Goal: Task Accomplishment & Management: Manage account settings

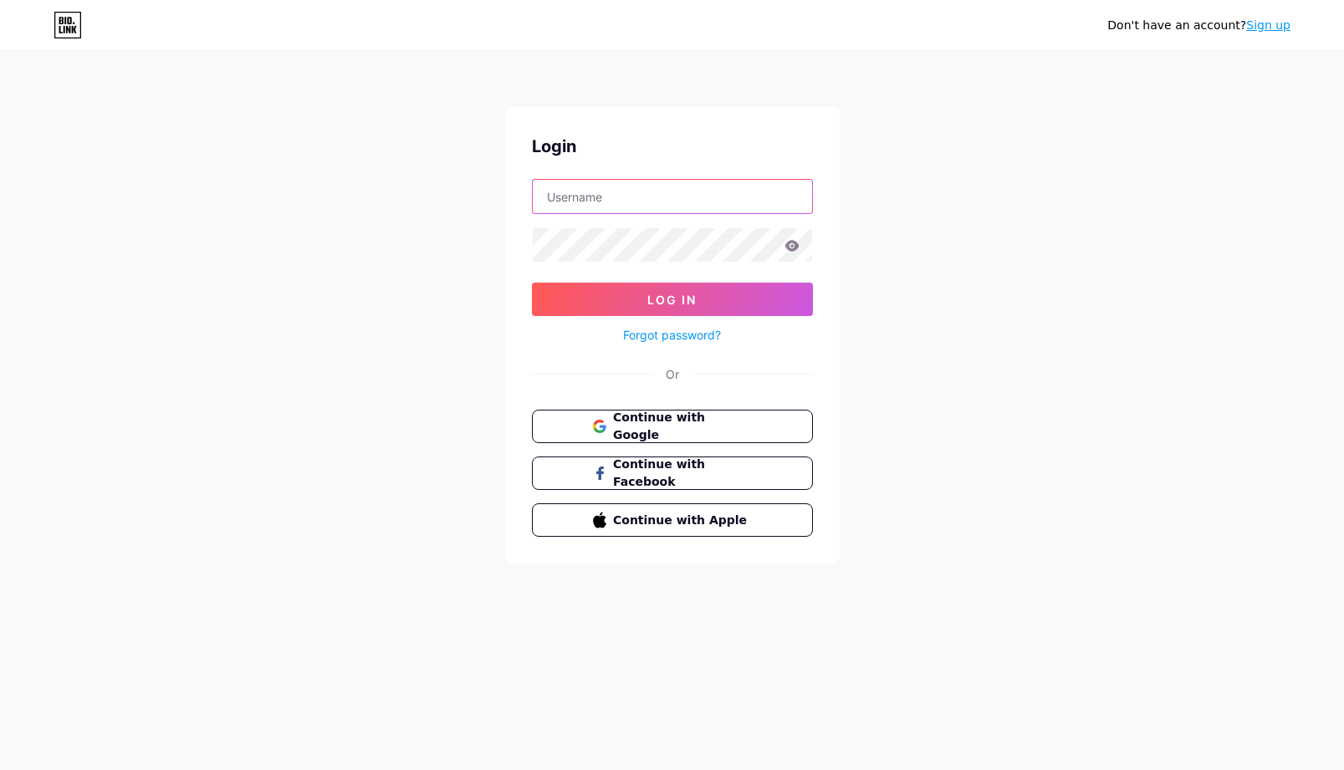
type input "[EMAIL_ADDRESS][DOMAIN_NAME]"
click at [672, 299] on button "Log In" at bounding box center [672, 299] width 281 height 33
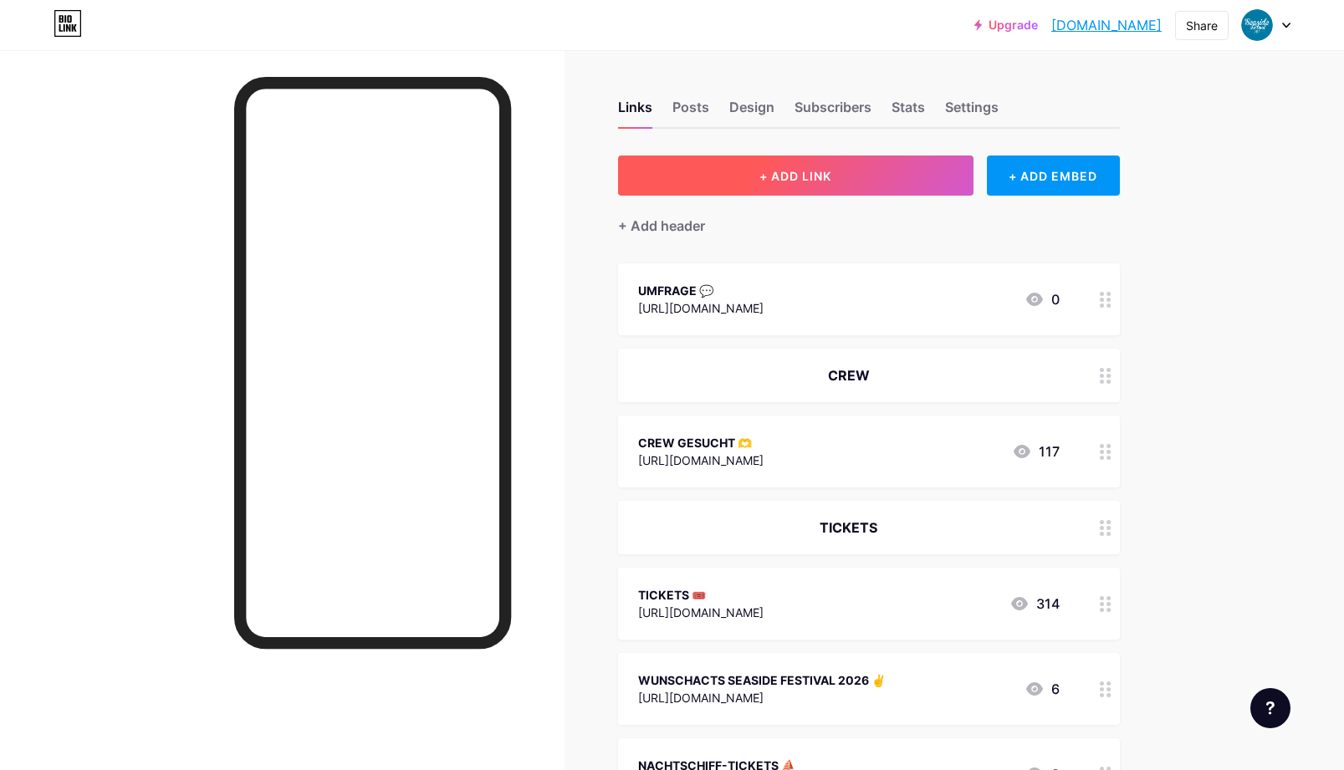
click at [870, 178] on button "+ ADD LINK" at bounding box center [796, 176] width 356 height 40
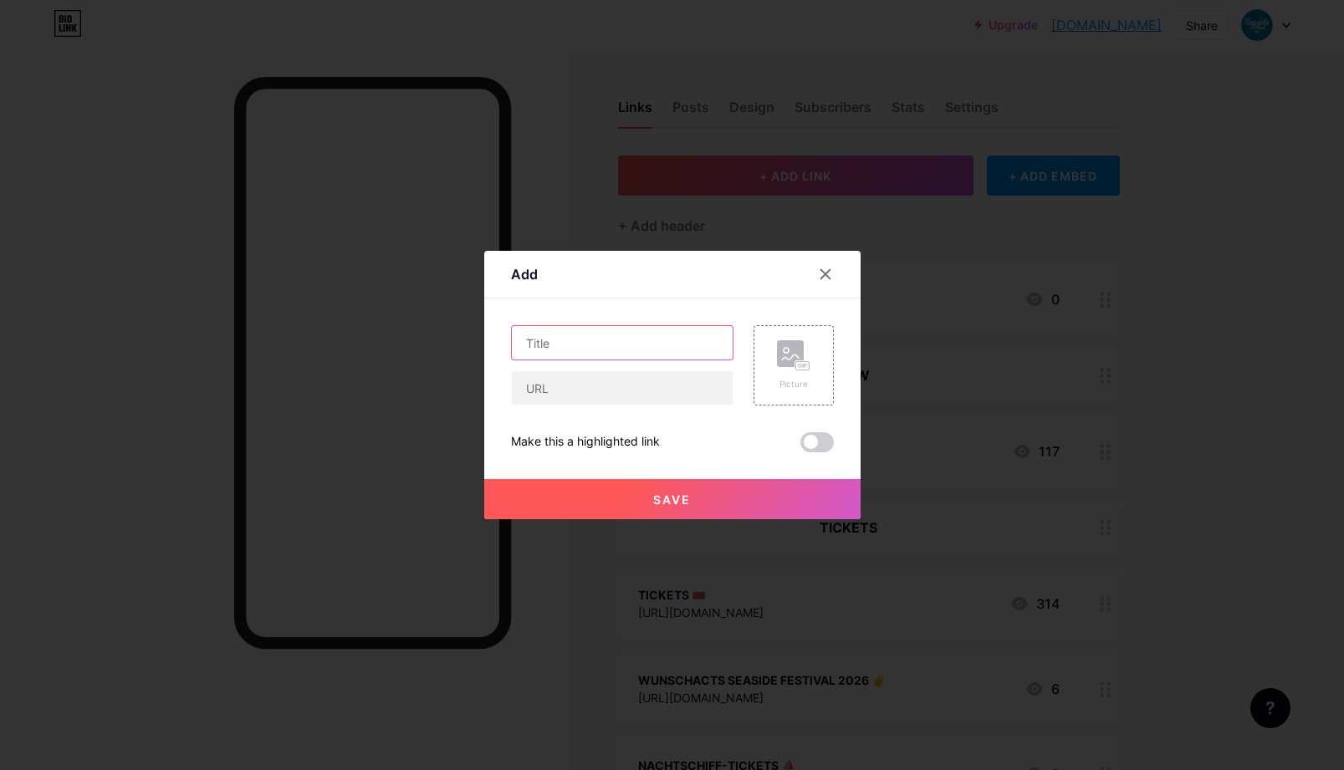
click at [582, 345] on input "text" at bounding box center [622, 342] width 221 height 33
type input "TELEBÄRN SPECIAL"
click at [540, 386] on input "text" at bounding box center [622, 387] width 221 height 33
paste input "[URL][DOMAIN_NAME]"
type input "[URL][DOMAIN_NAME]"
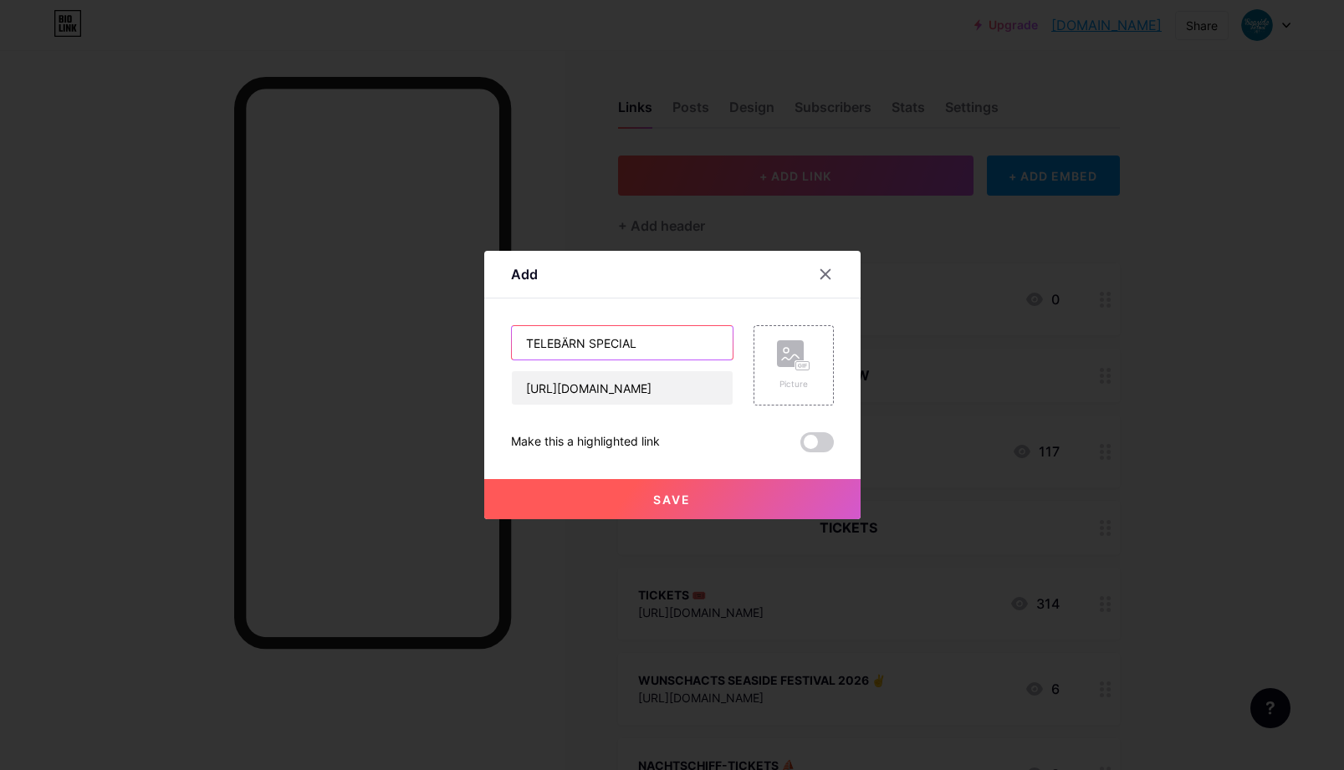
click at [659, 341] on input "TELEBÄRN SPECIAL" at bounding box center [622, 342] width 221 height 33
type input "TELEBÄRN SPECIAL 📹"
click at [660, 495] on span "Save" at bounding box center [672, 500] width 38 height 14
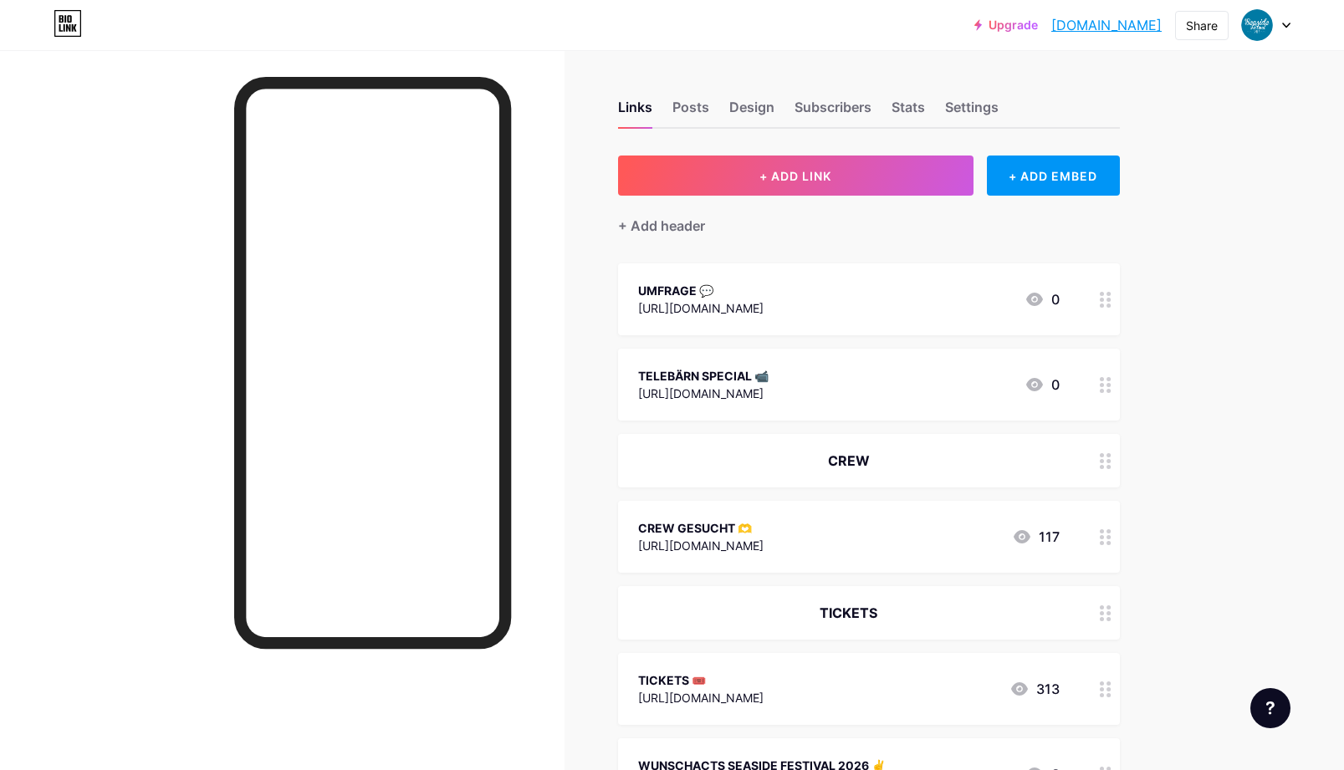
click at [1287, 24] on icon at bounding box center [1286, 26] width 8 height 6
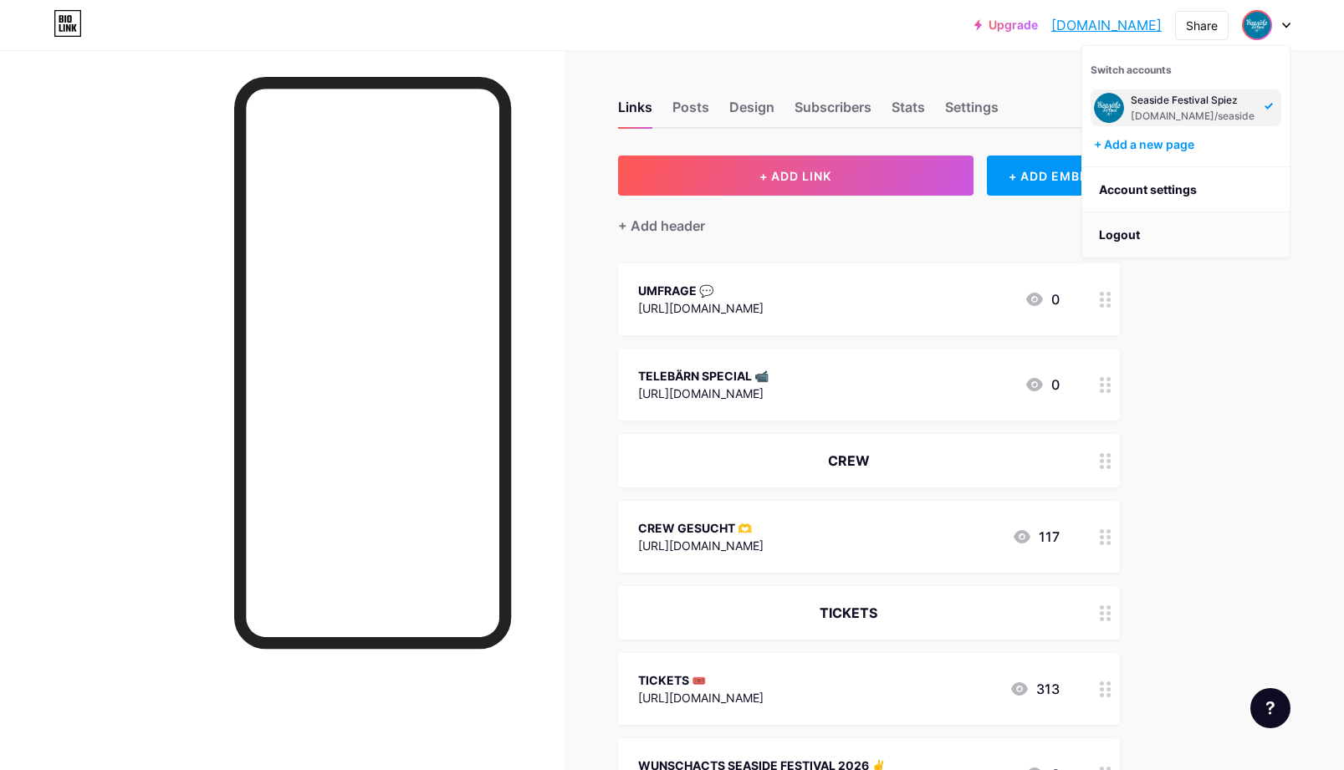
click at [1119, 236] on li "Logout" at bounding box center [1185, 234] width 207 height 45
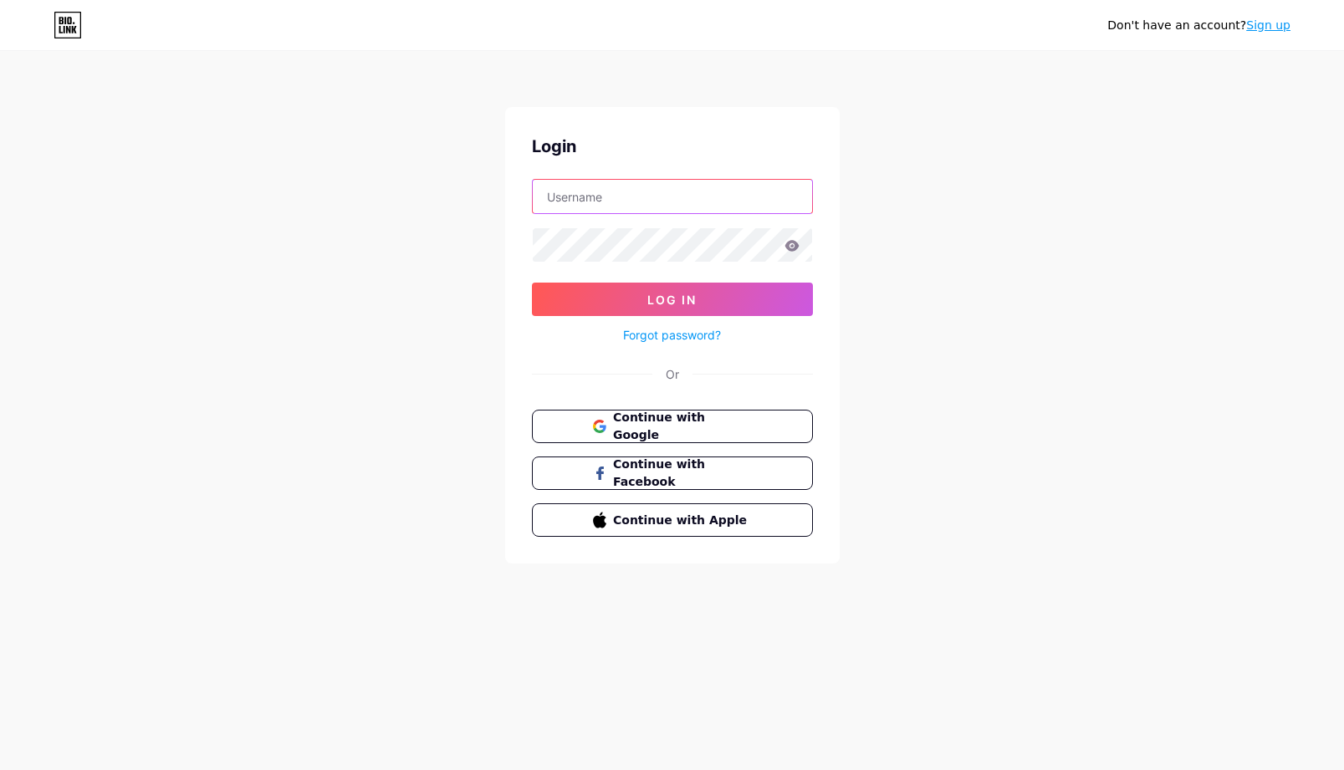
type input "[EMAIL_ADDRESS][DOMAIN_NAME]"
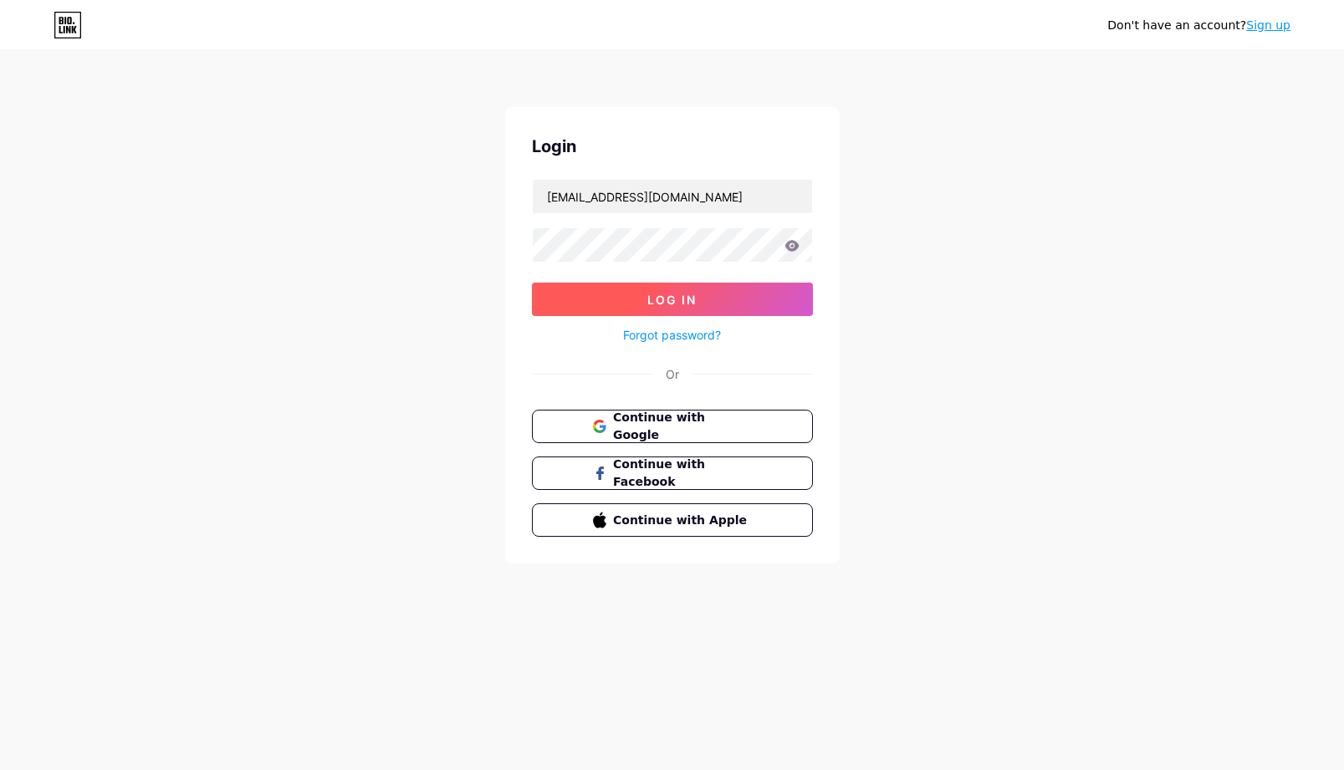
click at [670, 298] on span "Log In" at bounding box center [671, 300] width 49 height 14
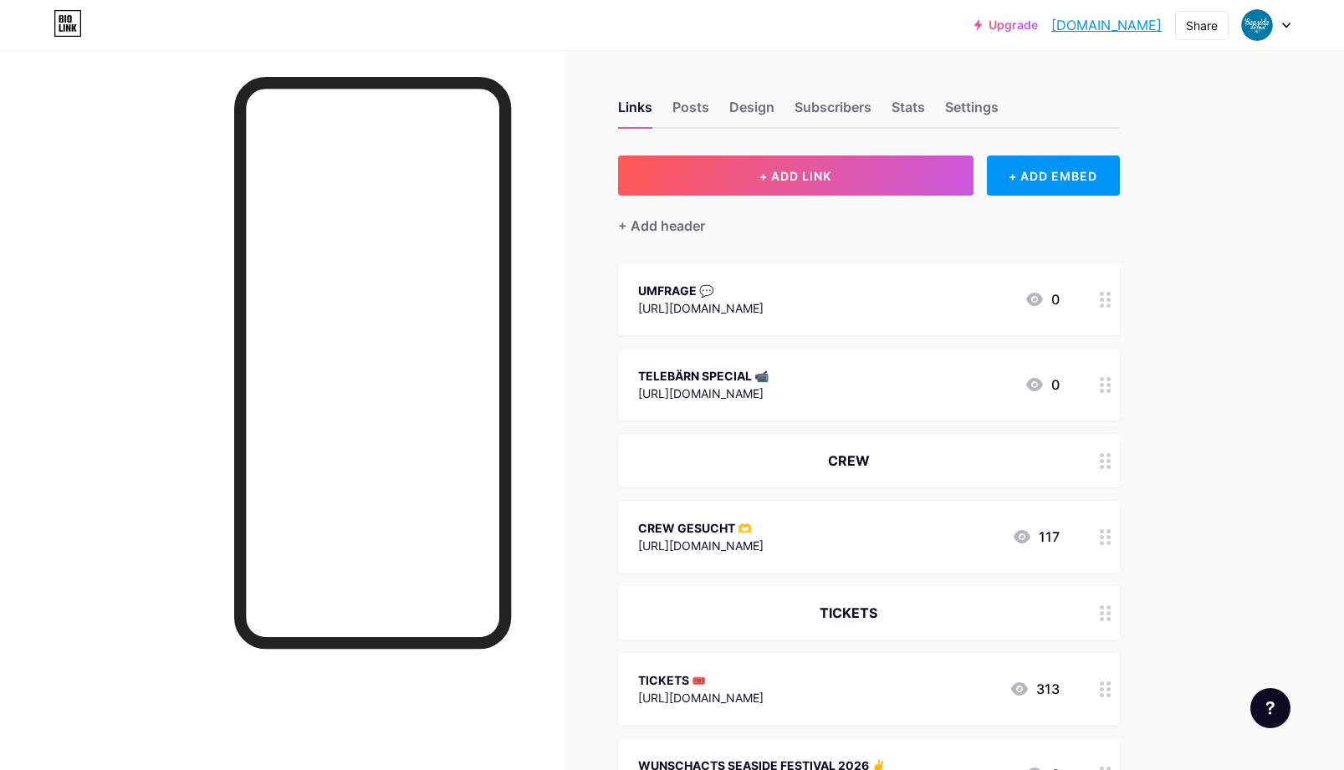
click at [706, 378] on div "TELEBÄRN SPECIAL 📹" at bounding box center [703, 376] width 130 height 18
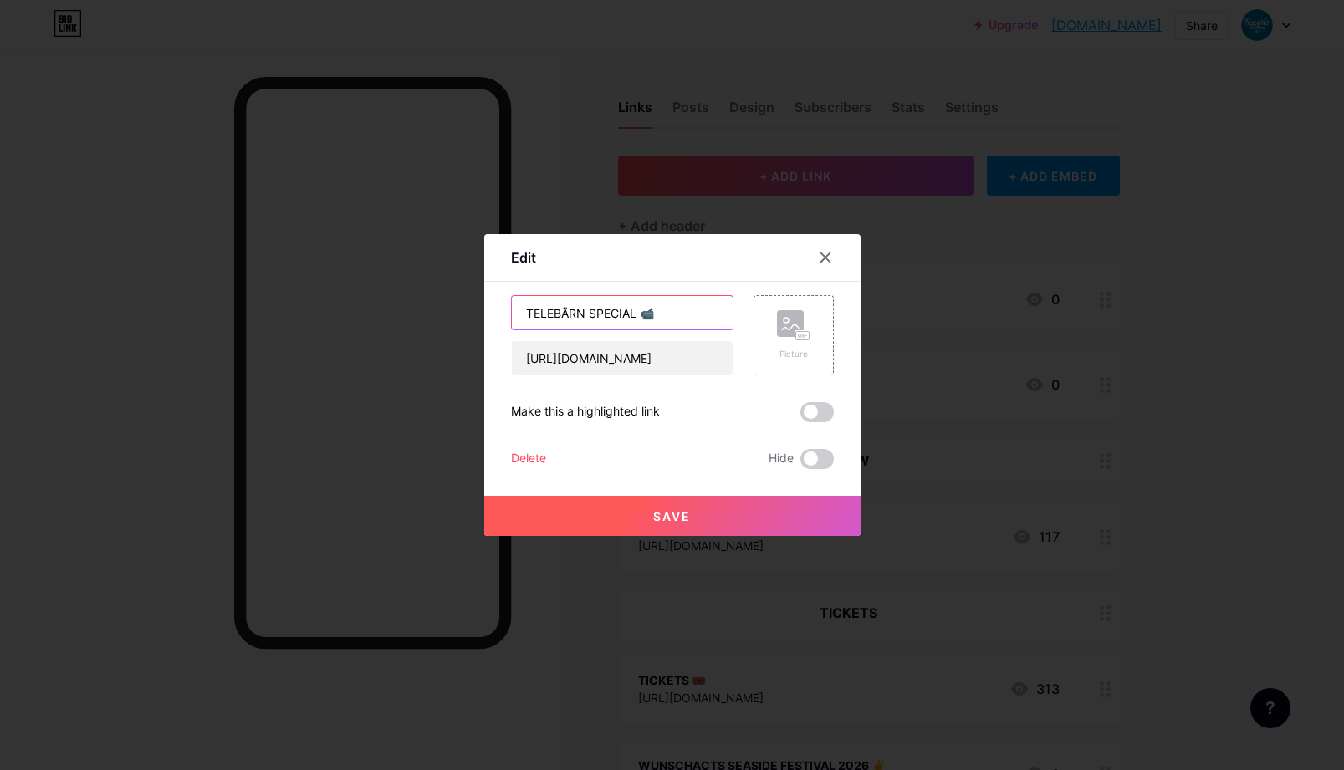
click at [638, 312] on input "TELEBÄRN SPECIAL 📹" at bounding box center [622, 312] width 221 height 33
type input "TELEBÄRN SPECIAL2025 📹"
click at [675, 517] on span "Save" at bounding box center [672, 516] width 38 height 14
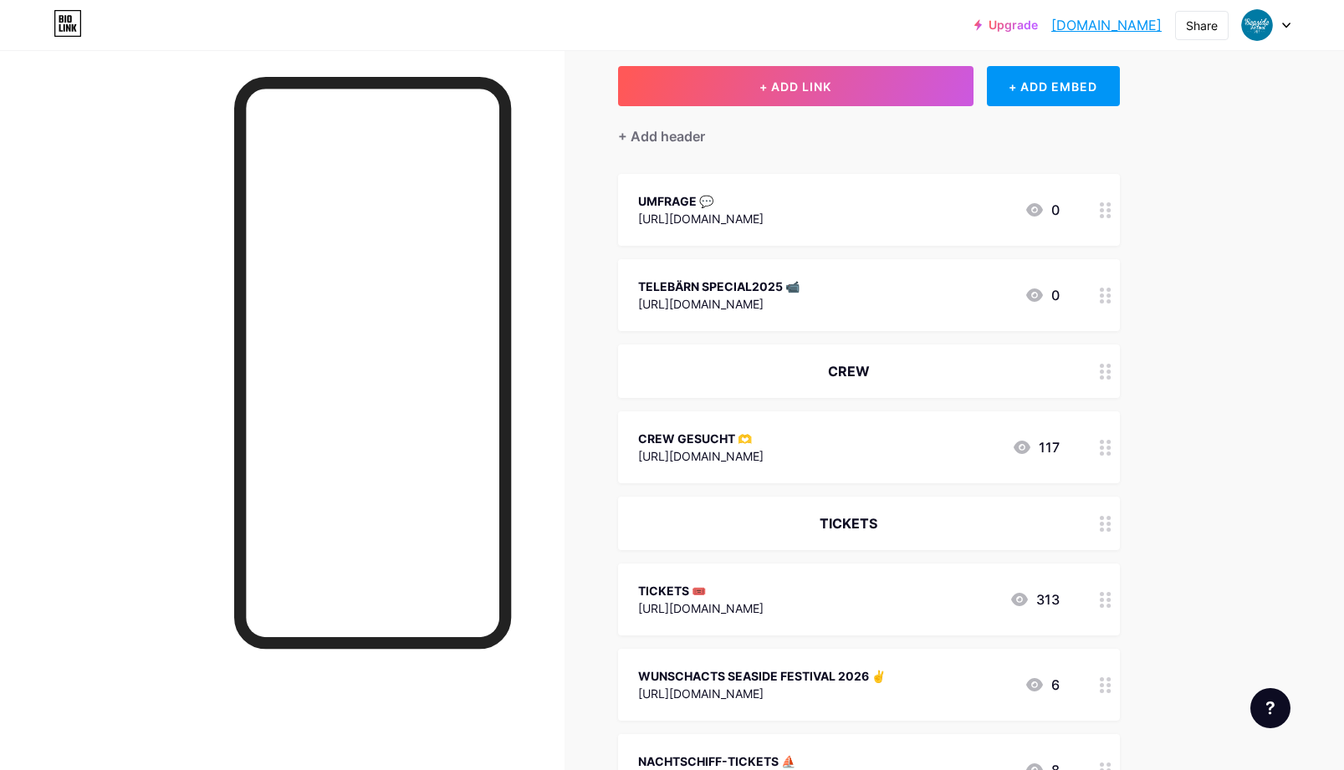
scroll to position [91, 0]
click at [663, 591] on div "TICKETS 🎟️" at bounding box center [700, 590] width 125 height 18
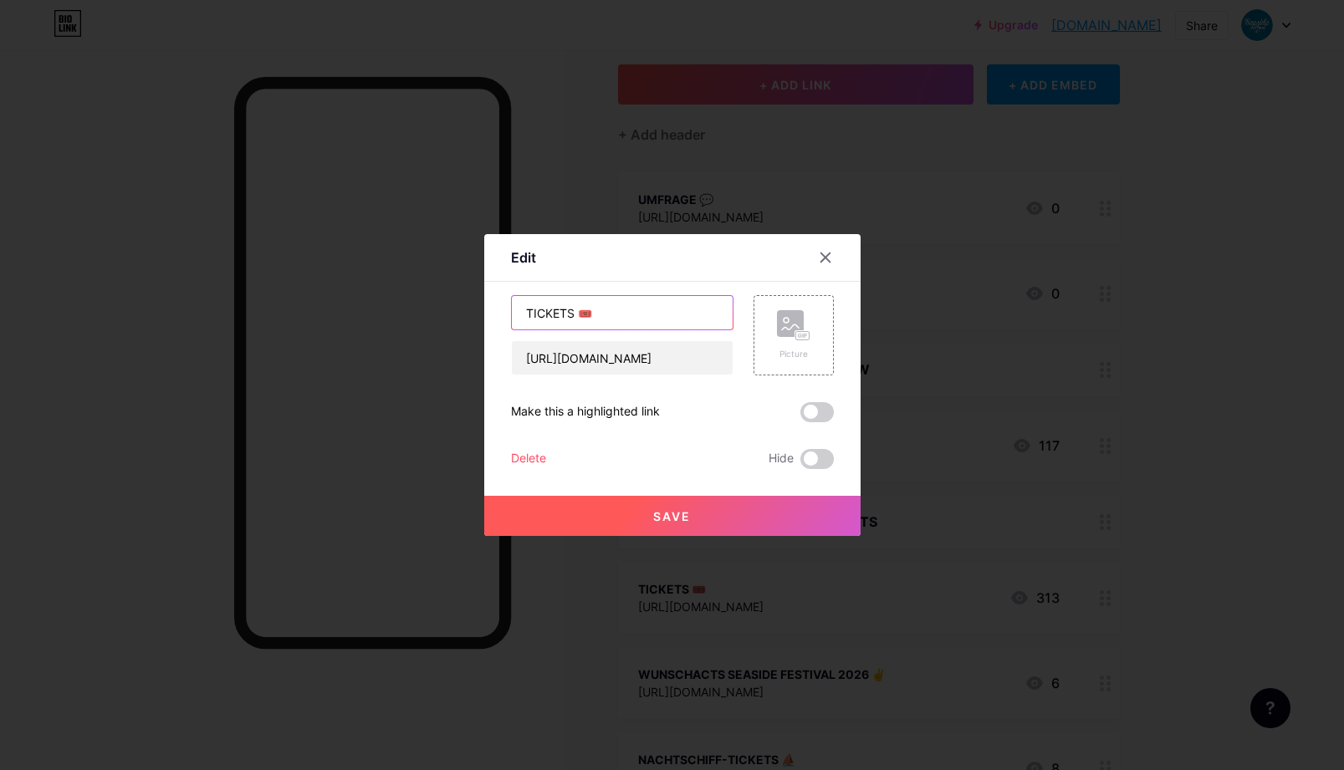
click at [576, 312] on input "TICKETS 🎟️" at bounding box center [622, 312] width 221 height 33
type input "TICKETS 2026 🎟️"
click at [678, 523] on span "Save" at bounding box center [672, 516] width 38 height 14
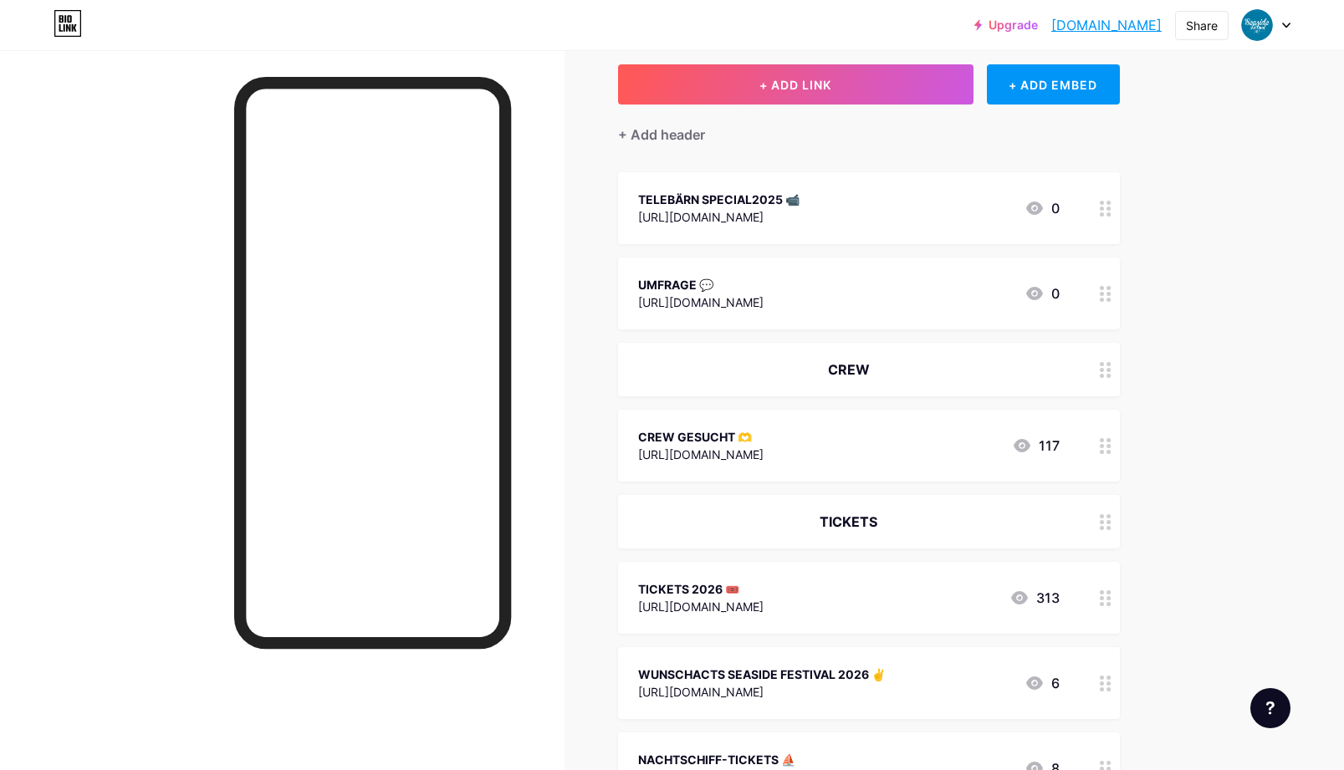
click at [1108, 527] on circle at bounding box center [1109, 528] width 4 height 4
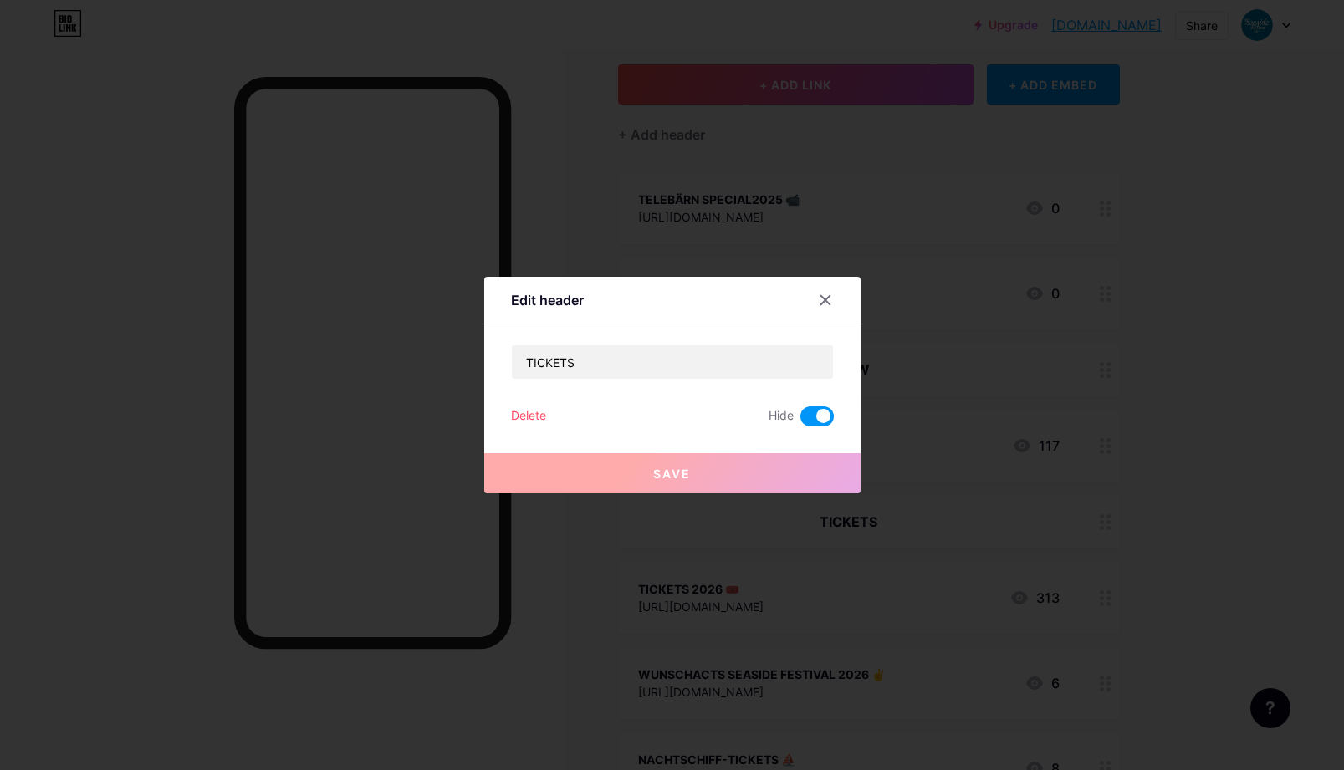
click at [527, 413] on div "Delete" at bounding box center [528, 417] width 35 height 20
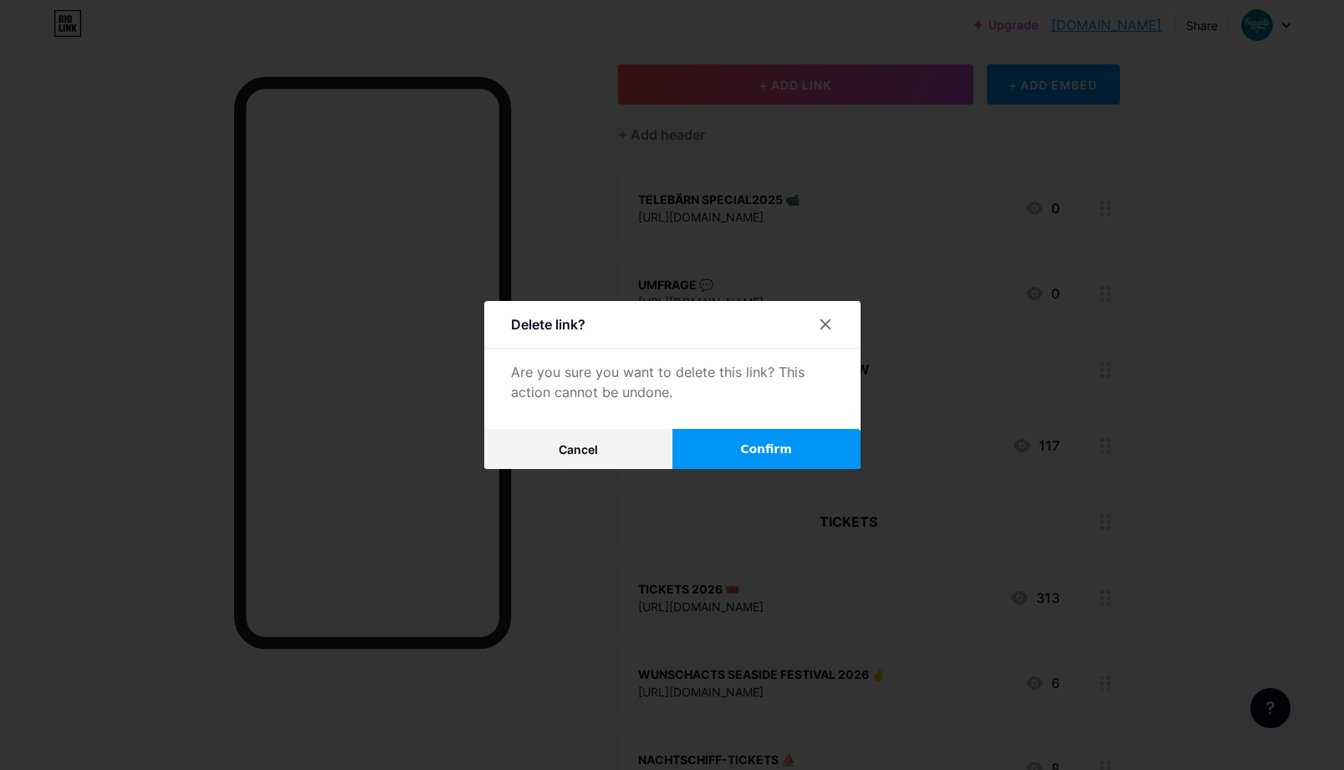
click at [768, 444] on span "Confirm" at bounding box center [766, 450] width 52 height 18
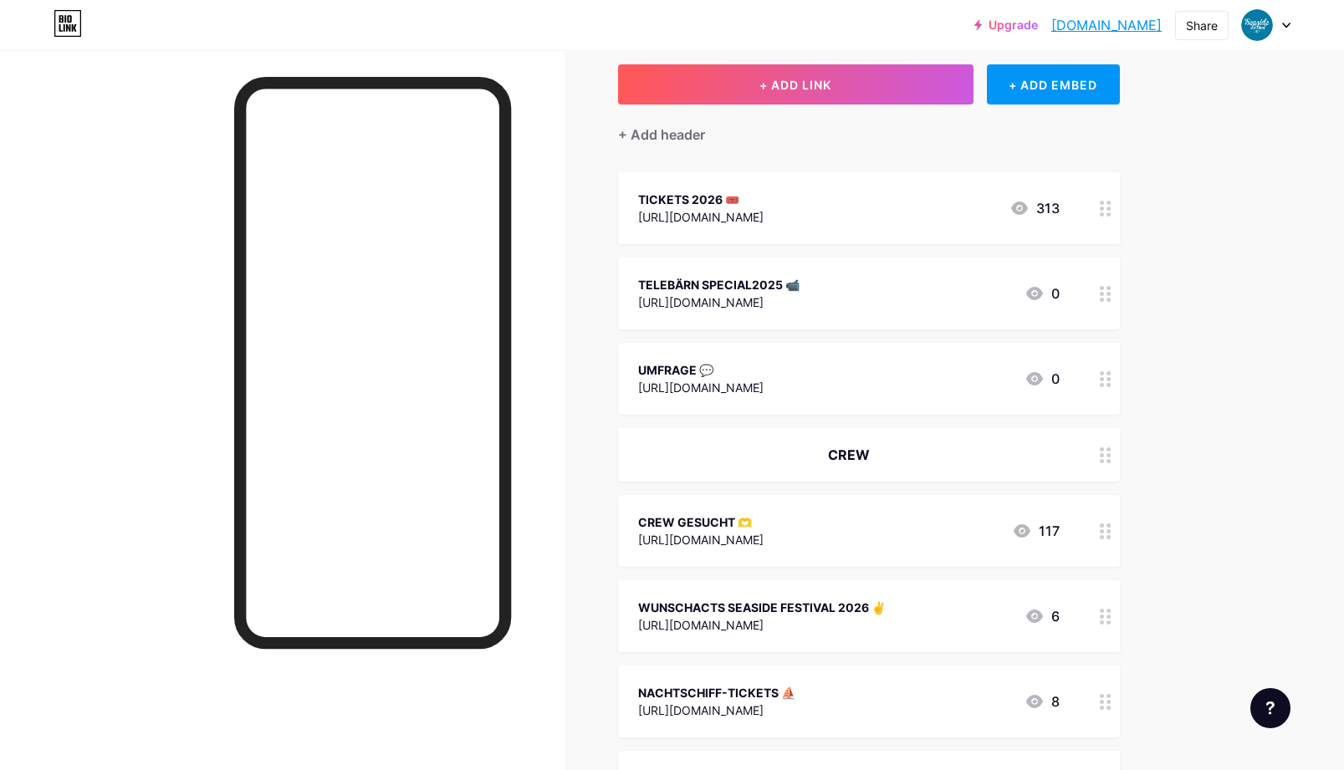
drag, startPoint x: 1107, startPoint y: 378, endPoint x: 1103, endPoint y: 318, distance: 60.4
click at [661, 282] on div "UMFRAGE 💬" at bounding box center [700, 285] width 125 height 18
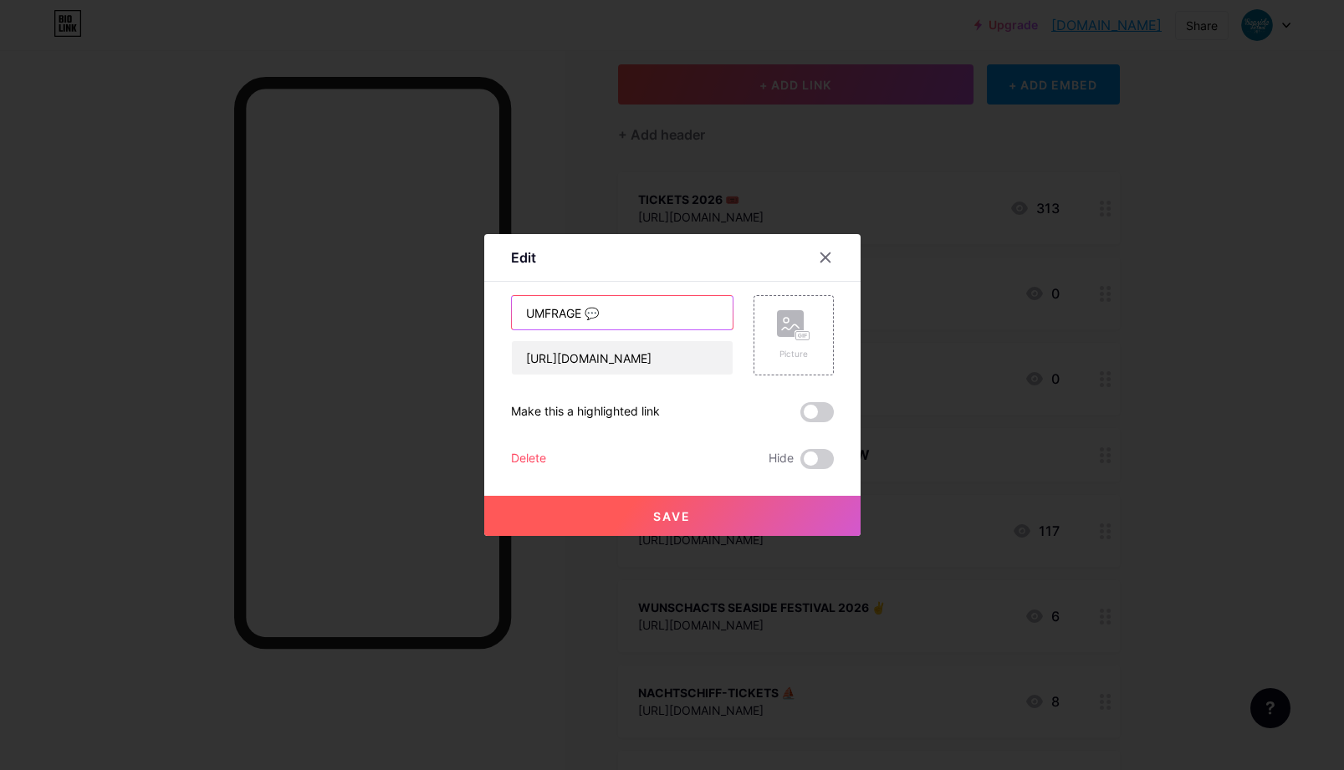
click at [586, 310] on input "UMFRAGE 💬" at bounding box center [622, 312] width 221 height 33
type input "UMFRAGE 2025 💬"
click at [653, 516] on span "Save" at bounding box center [672, 516] width 38 height 14
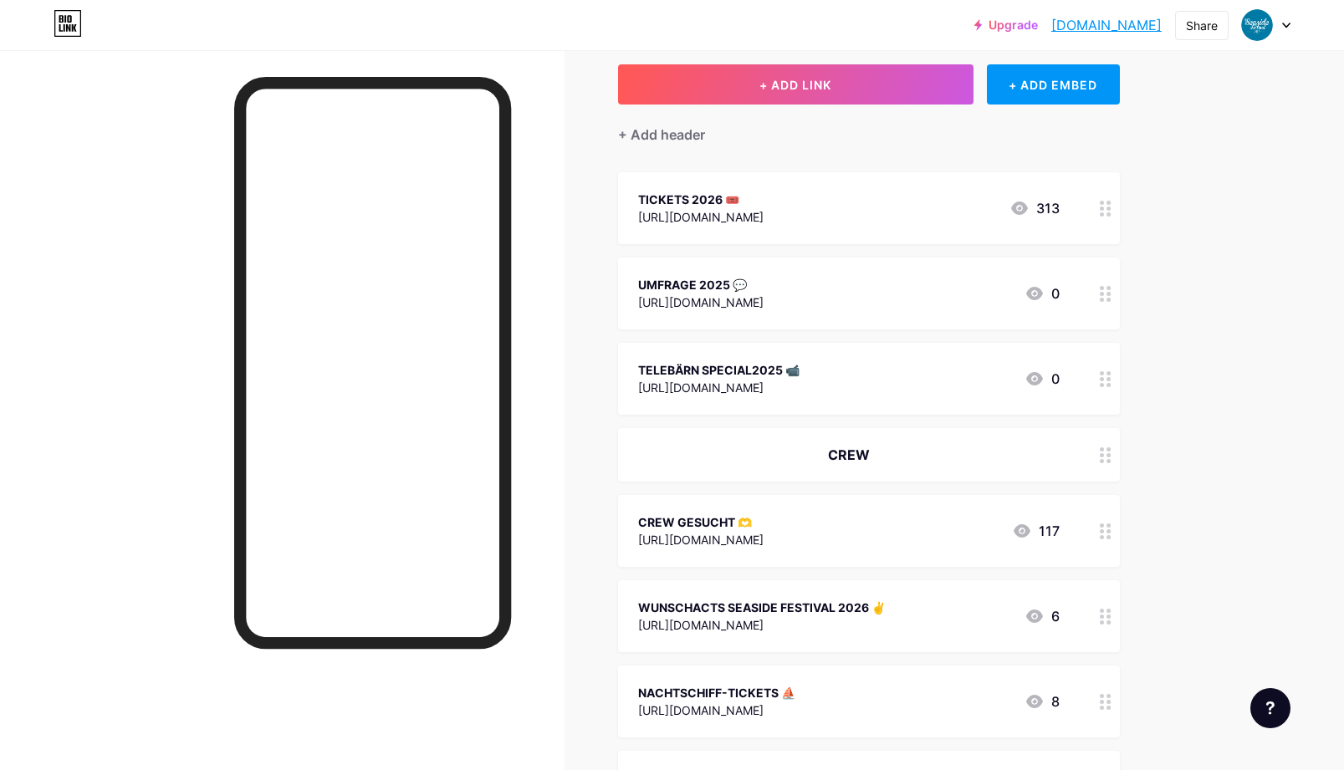
click at [1286, 24] on icon at bounding box center [1286, 26] width 8 height 6
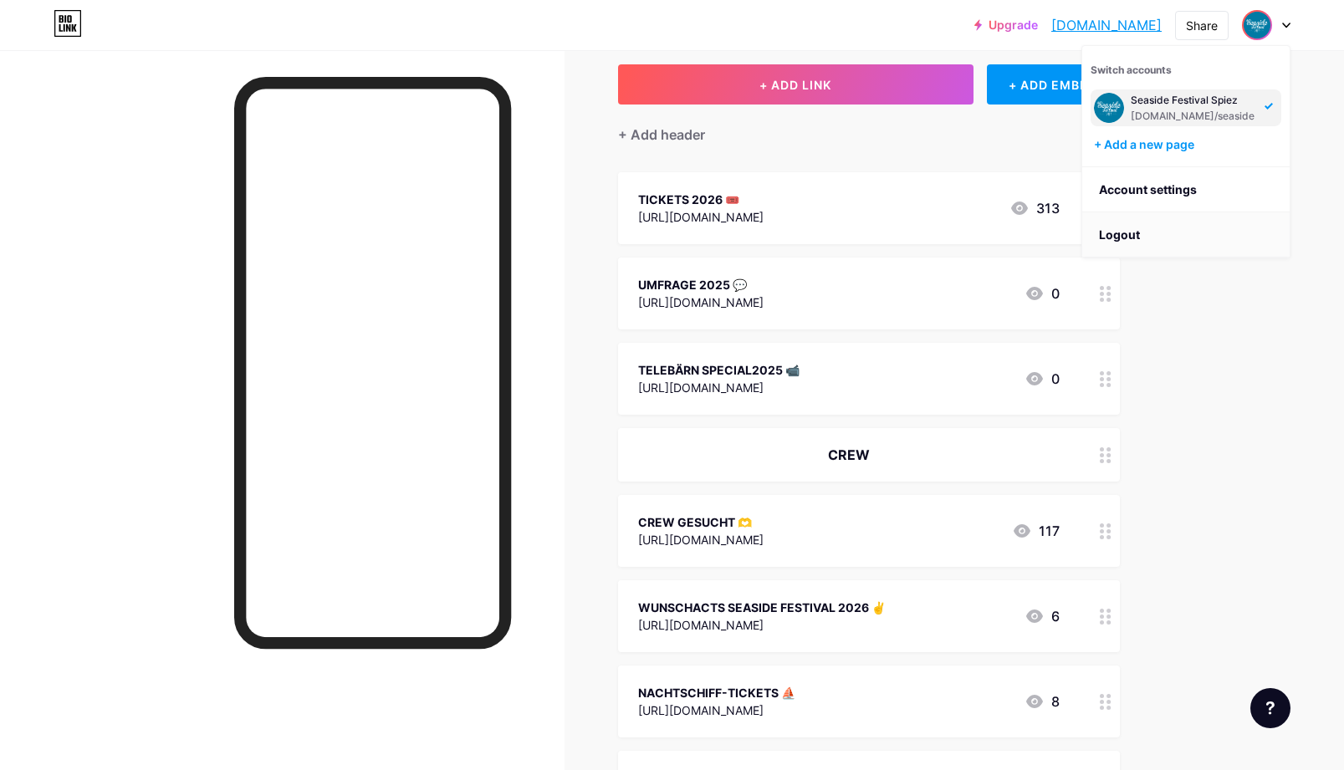
click at [1132, 228] on li "Logout" at bounding box center [1185, 234] width 207 height 45
